Goal: Transaction & Acquisition: Obtain resource

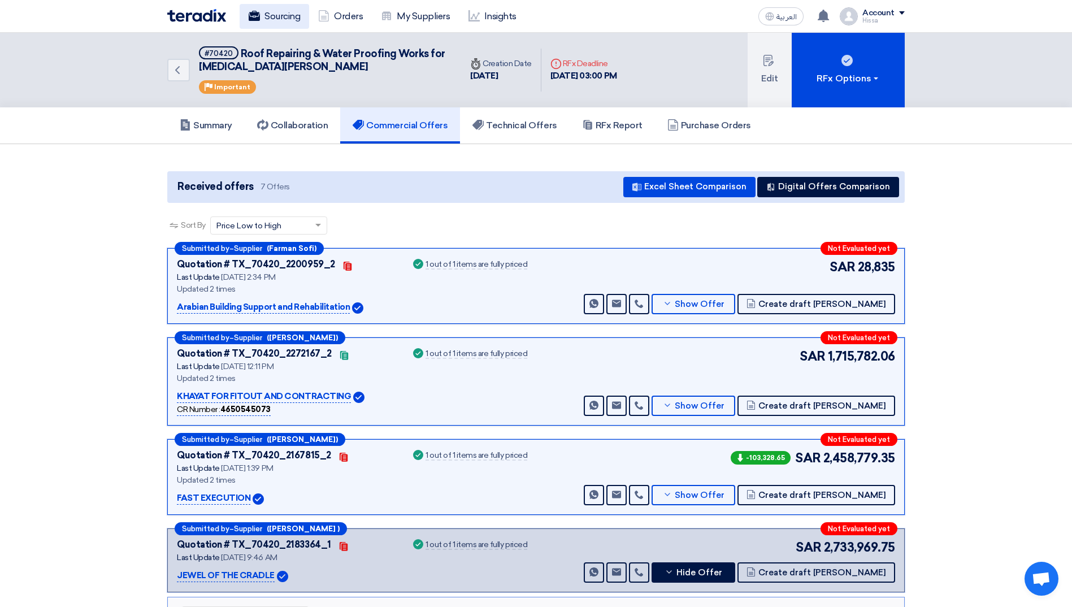
click at [274, 16] on link "Sourcing" at bounding box center [275, 16] width 70 height 25
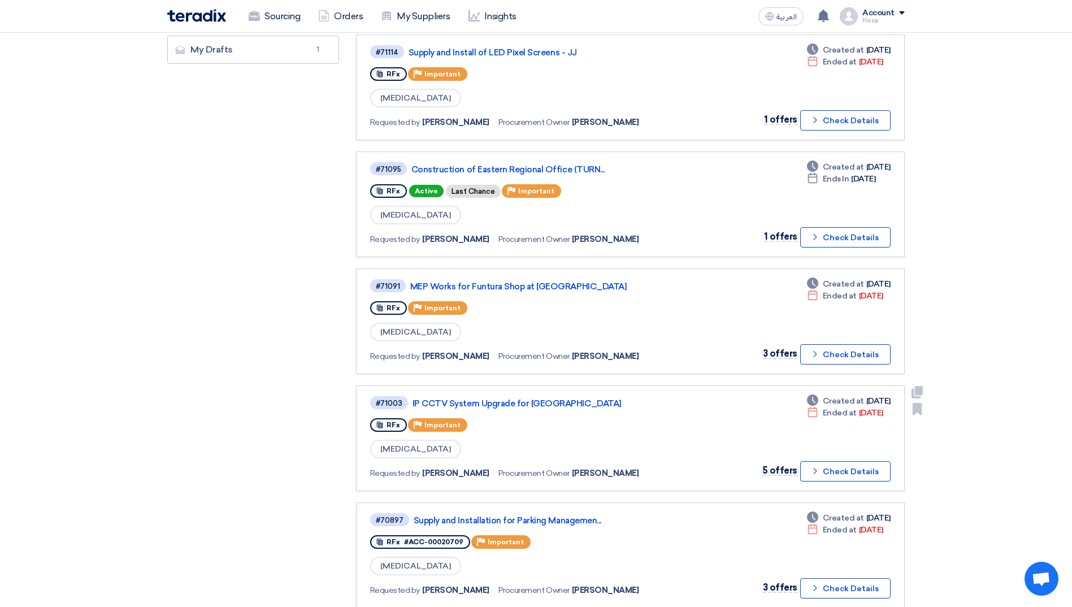
scroll to position [396, 0]
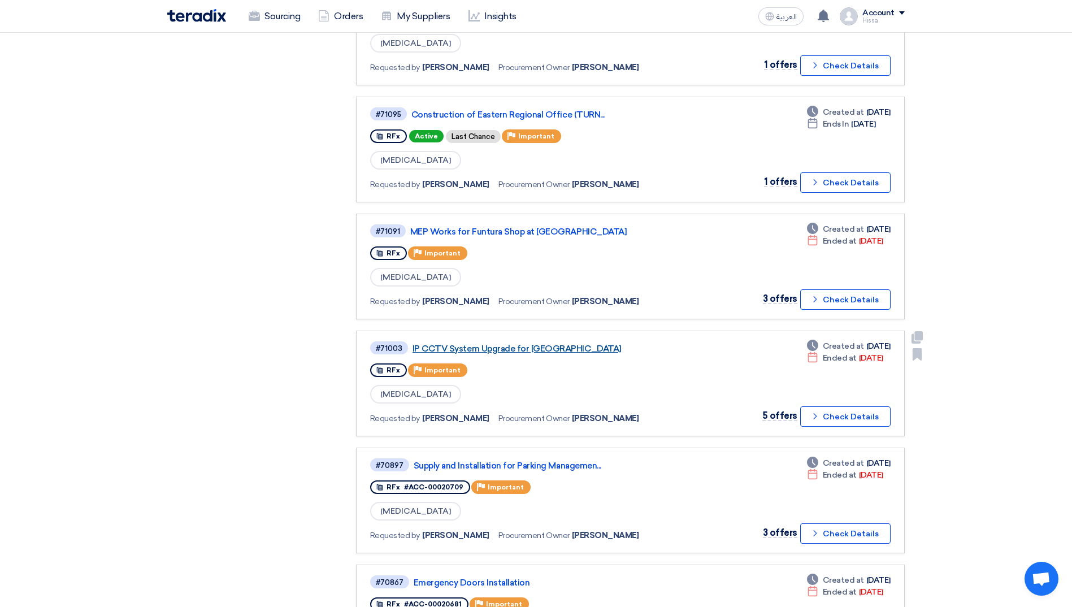
click at [496, 345] on link "IP CCTV System Upgrade for [GEOGRAPHIC_DATA]" at bounding box center [554, 349] width 283 height 10
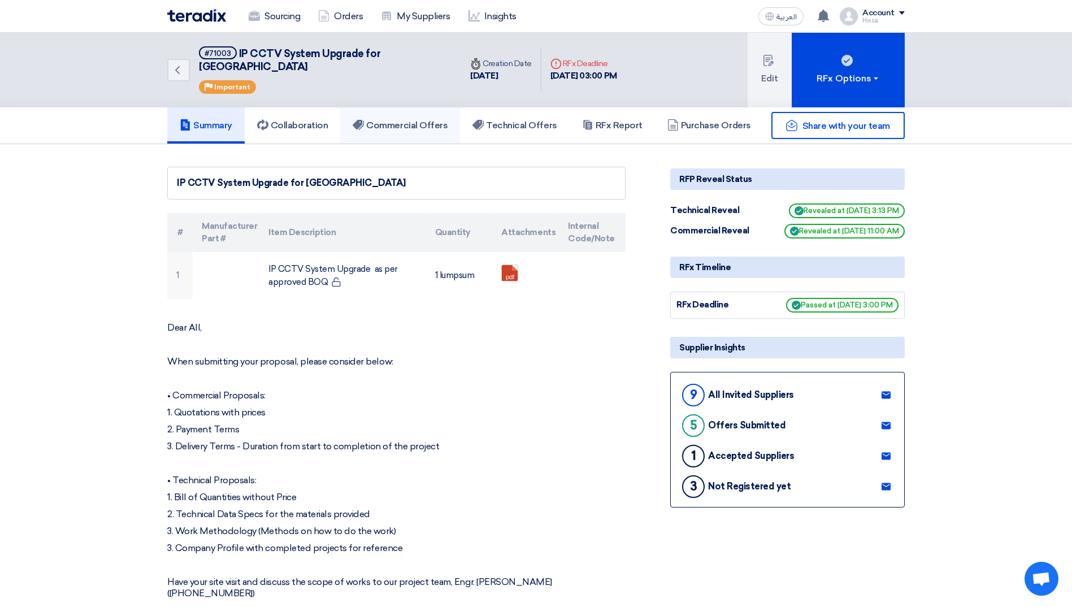
click at [433, 121] on link "Commercial Offers" at bounding box center [400, 125] width 120 height 36
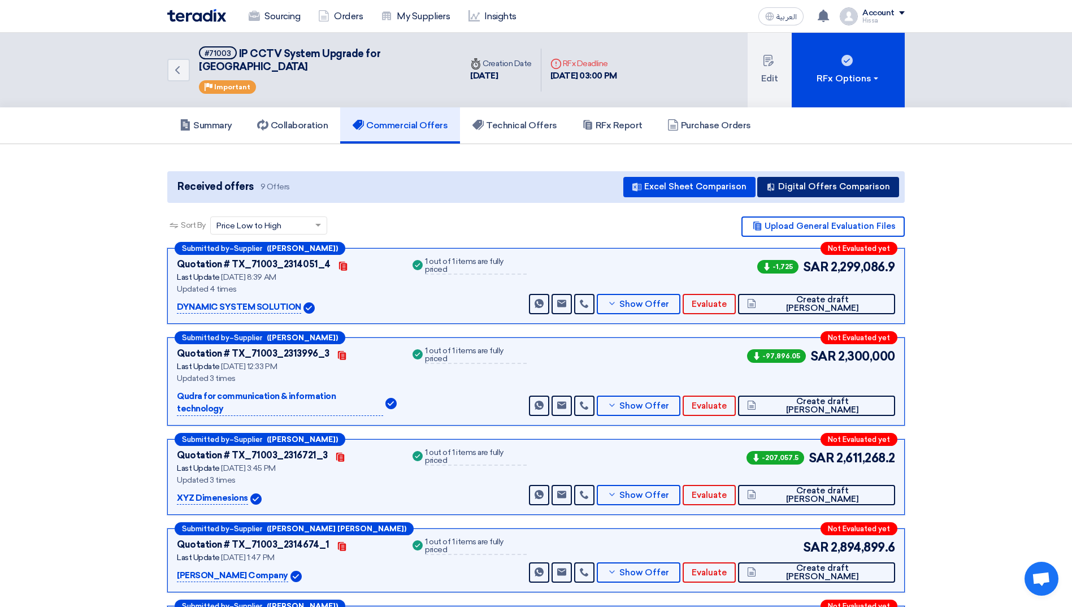
click at [811, 177] on button "Digital Offers Comparison" at bounding box center [828, 187] width 142 height 20
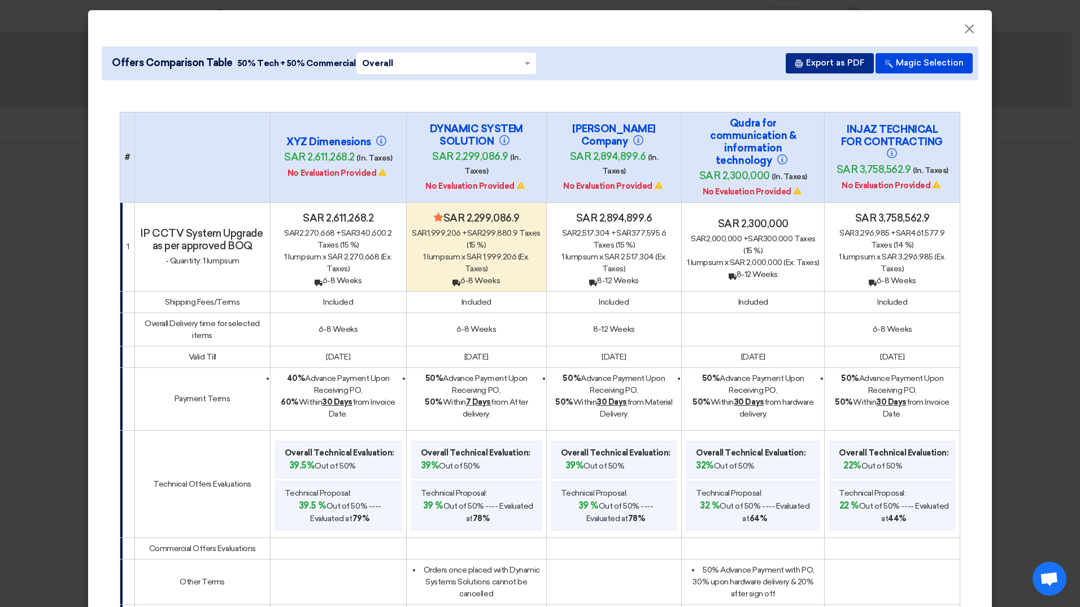
click at [842, 62] on button "Export as PDF" at bounding box center [830, 63] width 88 height 20
click at [843, 68] on button "Export as PDF" at bounding box center [830, 63] width 88 height 20
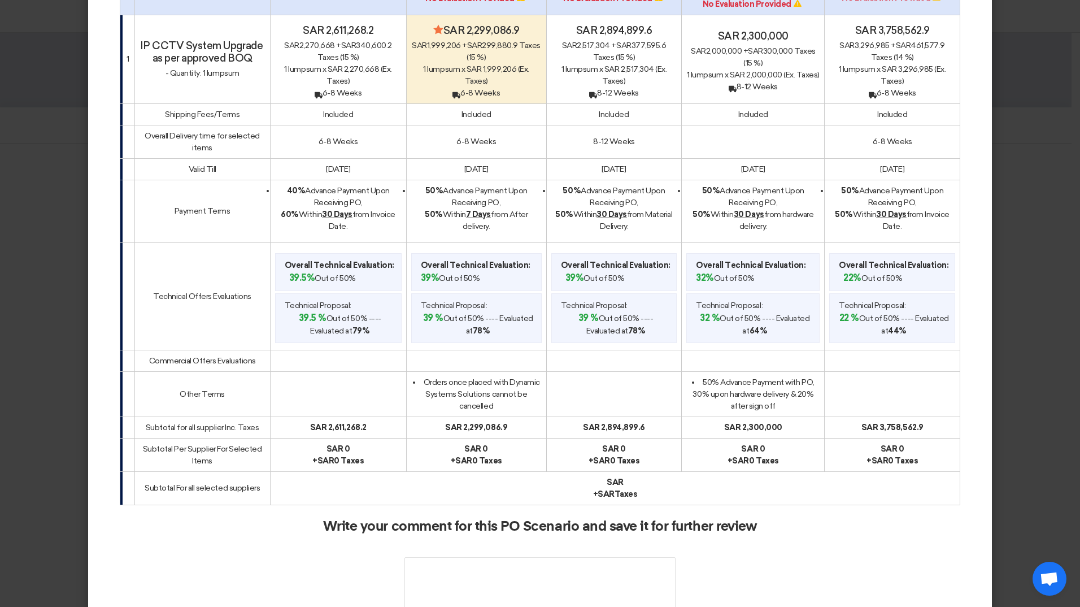
scroll to position [312, 0]
